Goal: Task Accomplishment & Management: Manage account settings

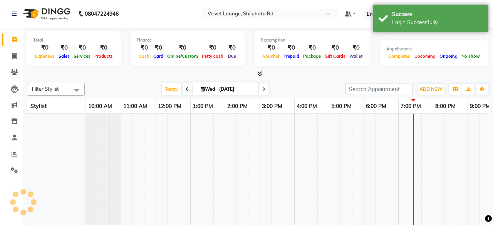
select select "en"
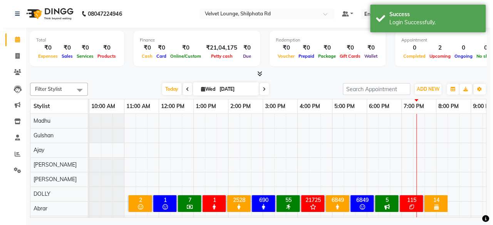
scroll to position [10, 0]
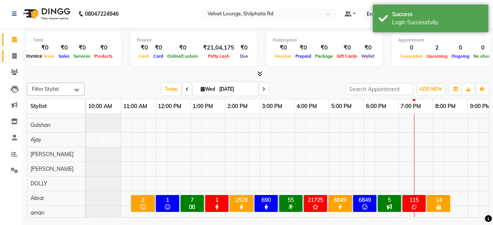
click at [15, 56] on icon at bounding box center [14, 56] width 4 height 6
select select "122"
select select "service"
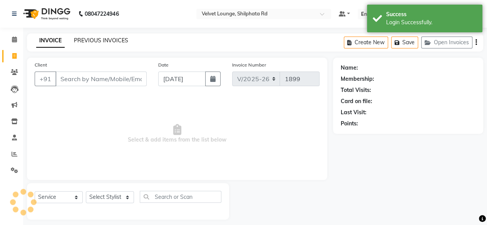
click at [118, 41] on link "PREVIOUS INVOICES" at bounding box center [101, 40] width 54 height 7
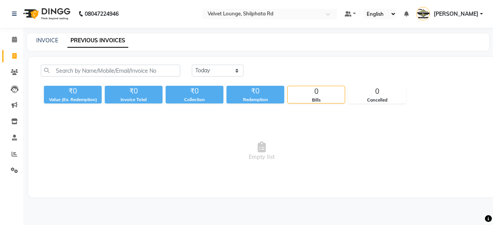
click at [466, 14] on span "[PERSON_NAME]" at bounding box center [456, 14] width 45 height 8
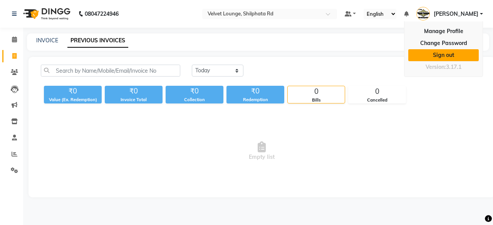
click at [451, 55] on link "Sign out" at bounding box center [443, 55] width 70 height 12
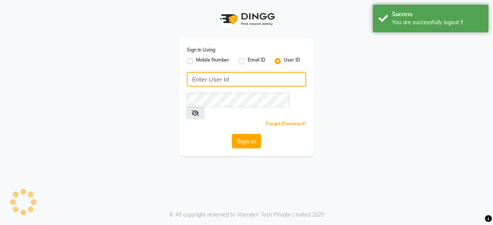
type input "7400009327"
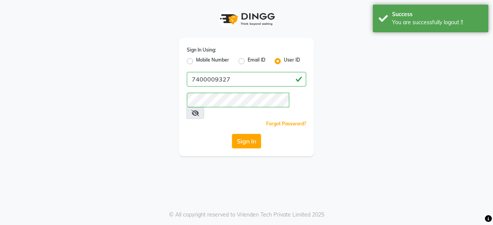
click at [196, 59] on label "Mobile Number" at bounding box center [212, 61] width 33 height 9
click at [196, 59] on input "Mobile Number" at bounding box center [198, 59] width 5 height 5
radio input "true"
radio input "false"
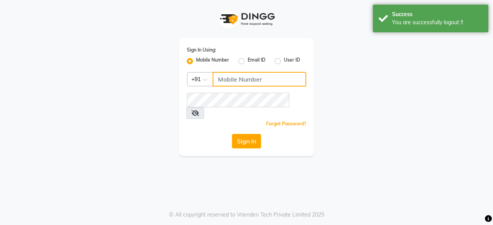
click at [243, 80] on input "Username" at bounding box center [260, 79] width 94 height 15
type input "7400009327"
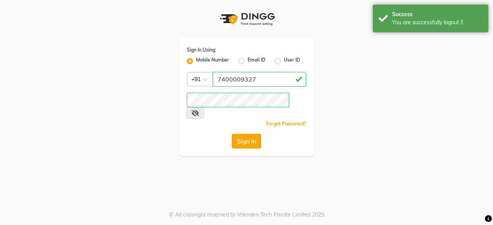
click at [260, 134] on button "Sign In" at bounding box center [246, 141] width 29 height 15
